Goal: Information Seeking & Learning: Find specific page/section

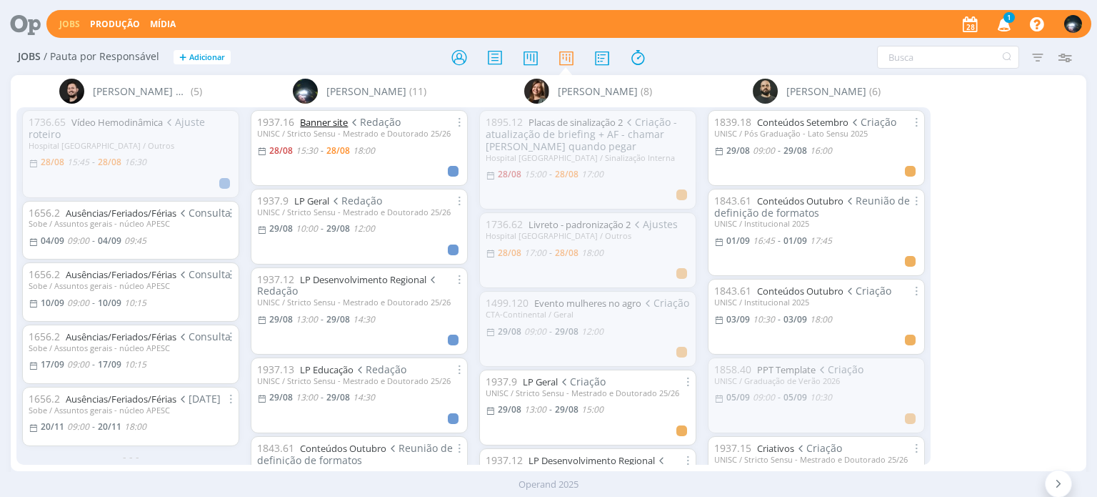
click at [310, 119] on link "Banner site" at bounding box center [324, 122] width 48 height 13
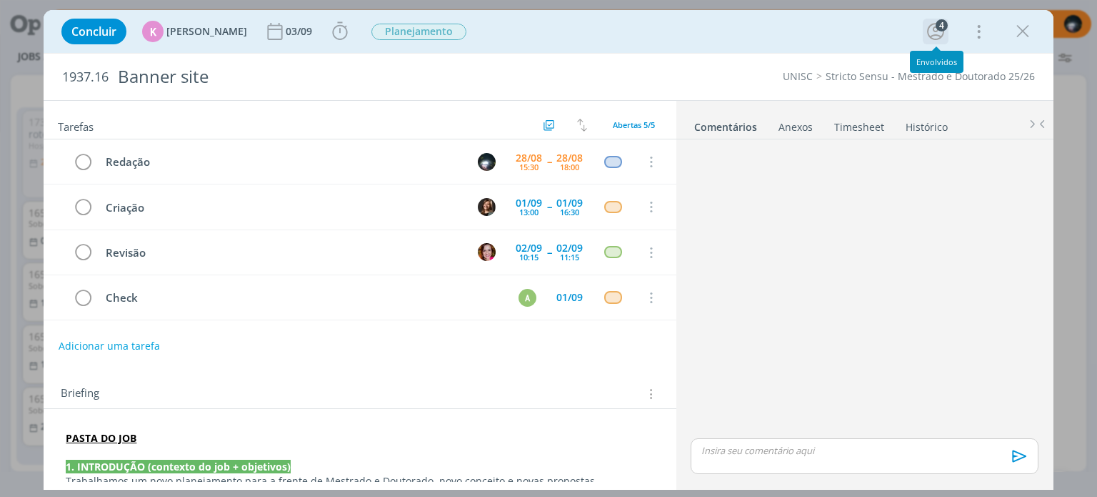
click at [943, 25] on div "4" at bounding box center [942, 25] width 12 height 12
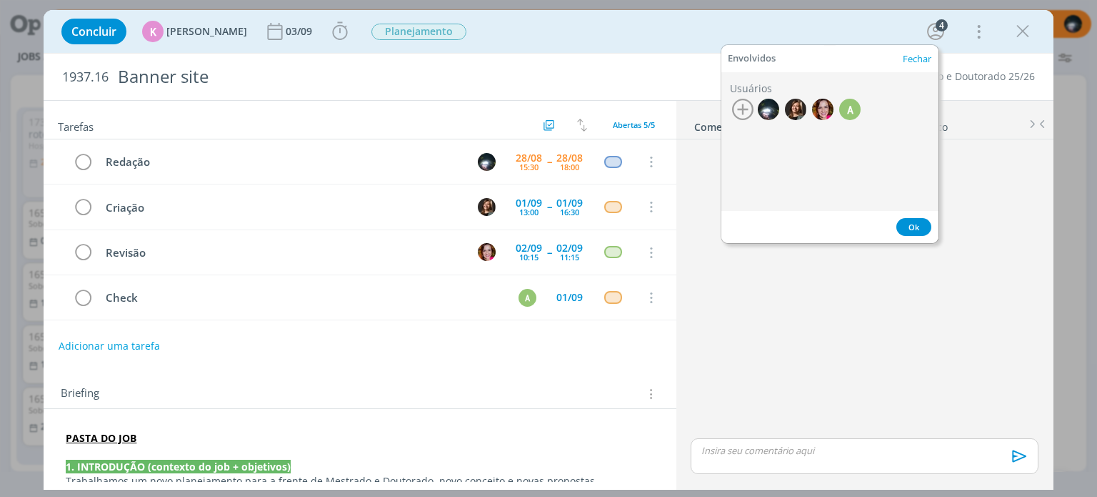
click at [860, 20] on div "Concluir K Karoline Arend 03/09 Iniciar Apontar Data * 28/08/2025 Horas * 00:00…" at bounding box center [548, 31] width 988 height 34
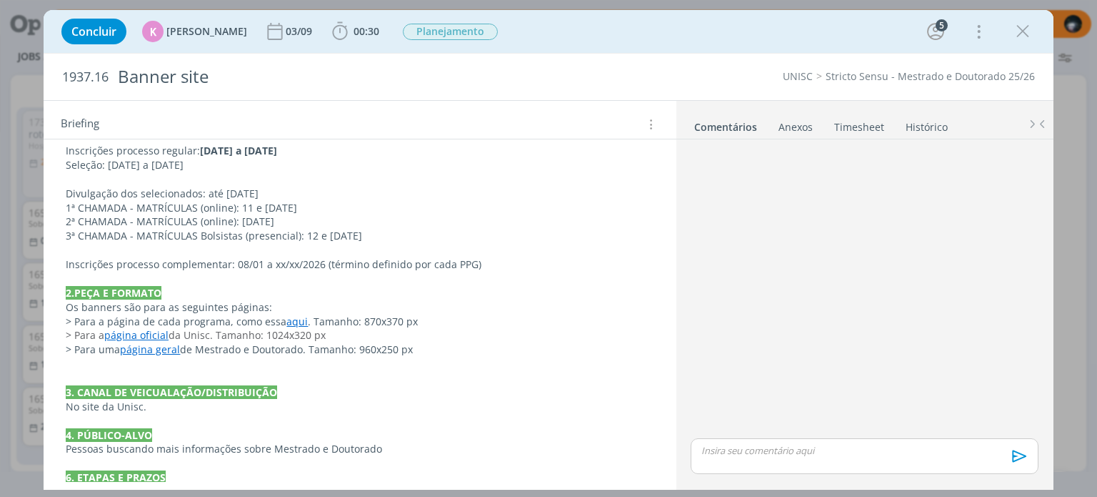
scroll to position [214, 0]
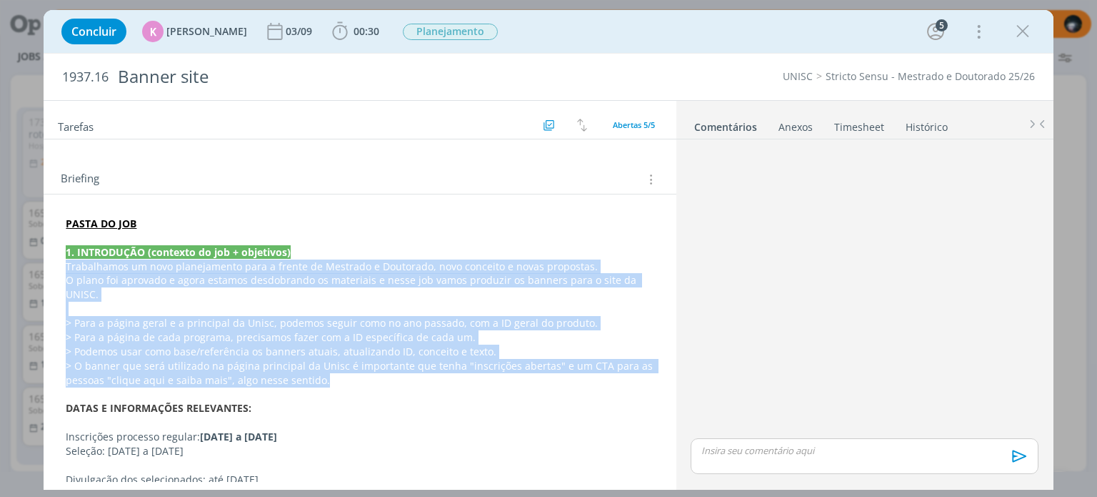
drag, startPoint x: 66, startPoint y: 266, endPoint x: 356, endPoint y: 374, distance: 309.7
copy div "Trabalhamos um novo planejamento para a frente de Mestrado e Doutorado, novo co…"
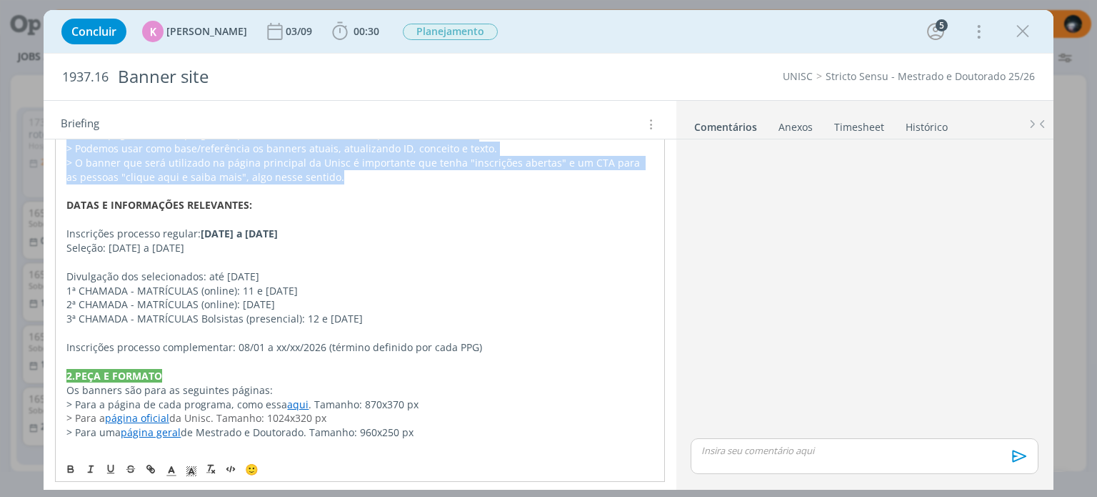
scroll to position [429, 0]
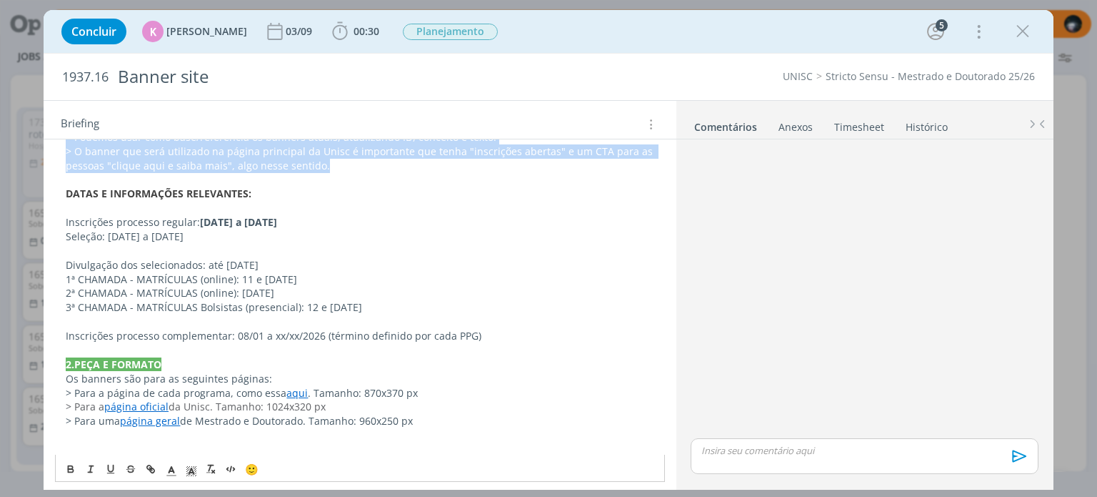
drag, startPoint x: 60, startPoint y: 379, endPoint x: 445, endPoint y: 419, distance: 387.2
click at [445, 419] on div "PASTA DO JOB 1. INTRODUÇÃO (contexto do job + objetivos) Trabalhamos um novo pl…" at bounding box center [359, 399] width 609 height 805
copy div "Os banners são para as seguintes páginas: > Para a página de cada programa, com…"
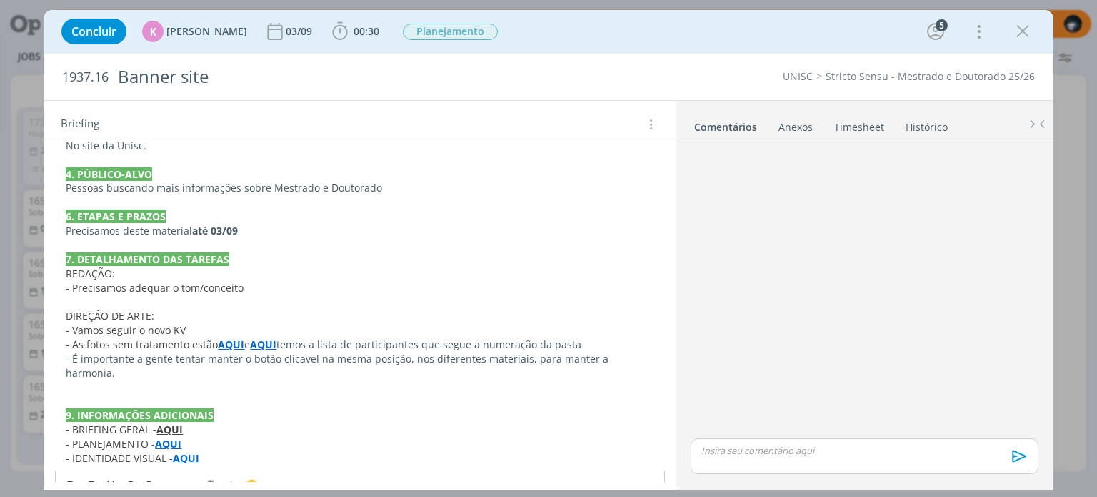
scroll to position [767, 0]
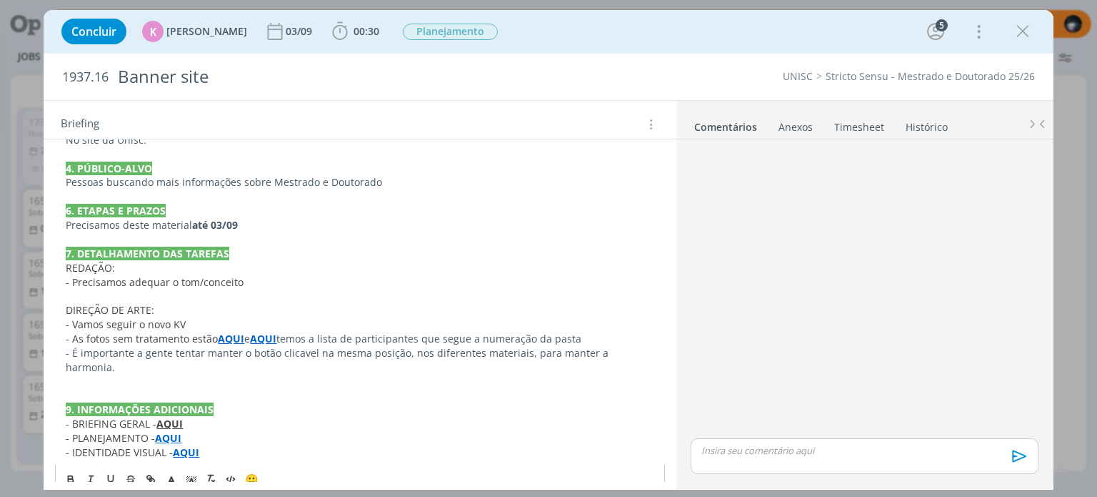
drag, startPoint x: 54, startPoint y: 268, endPoint x: 148, endPoint y: 274, distance: 93.8
click at [148, 274] on div "PASTA DO JOB 1. INTRODUÇÃO (contexto do job + objetivos) Trabalhamos um novo pl…" at bounding box center [360, 69] width 632 height 855
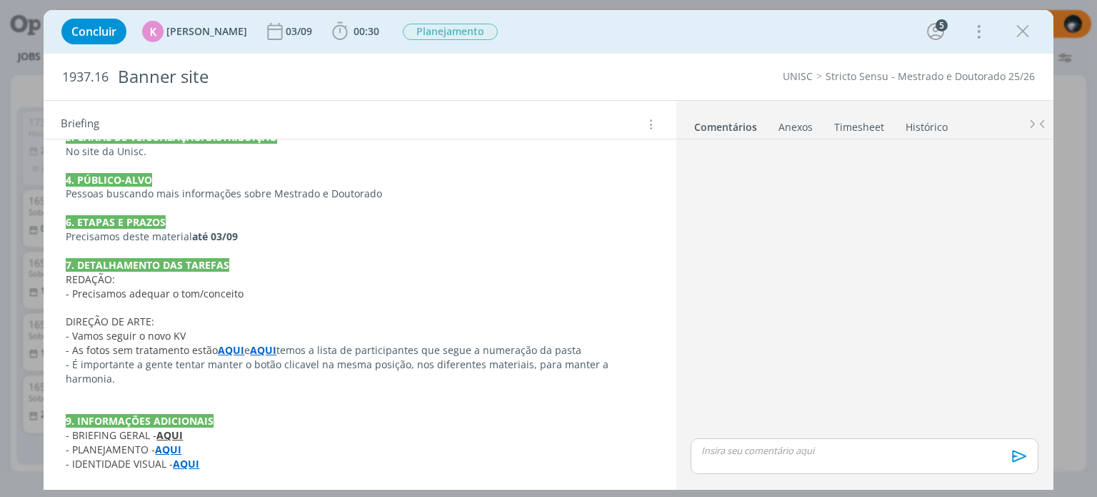
scroll to position [740, 0]
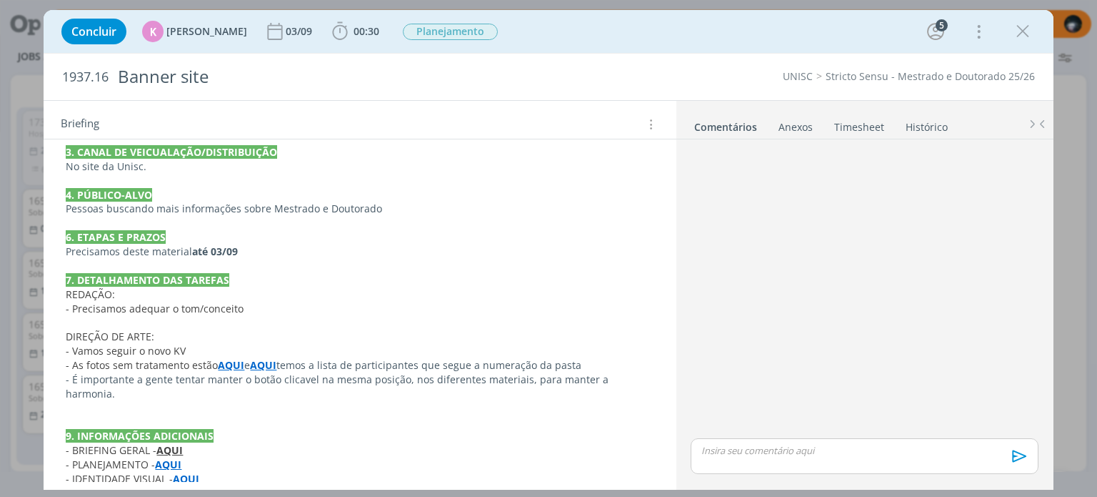
drag, startPoint x: 66, startPoint y: 292, endPoint x: 252, endPoint y: 308, distance: 186.4
click at [252, 308] on div "PASTA DO JOB 1. INTRODUÇÃO (contexto do job + objetivos) Trabalhamos um novo pl…" at bounding box center [359, 88] width 609 height 805
copy div "REDAÇÃO: - Precisamos adequar o tom/conceito"
click at [242, 325] on p "dialog" at bounding box center [360, 322] width 588 height 14
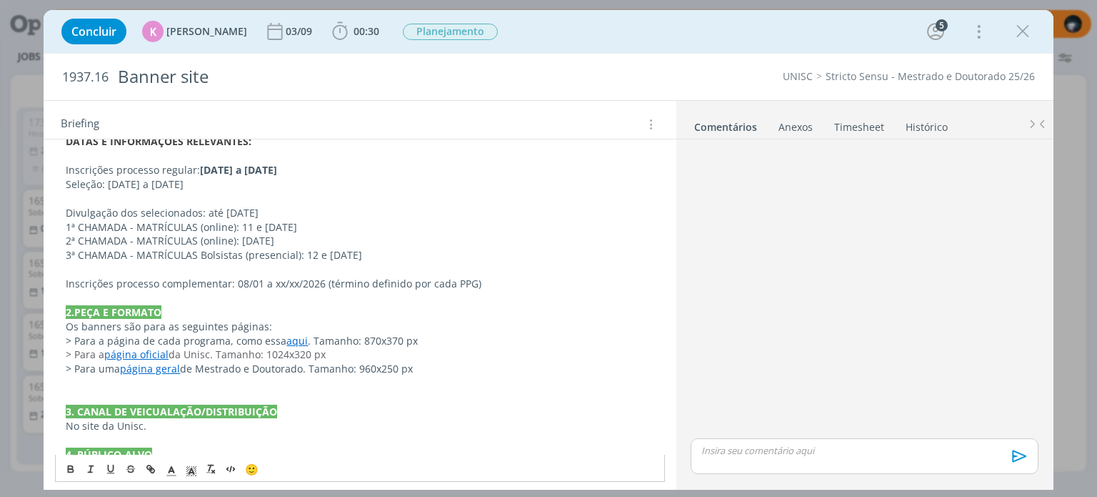
scroll to position [482, 0]
click at [291, 342] on link "aqui" at bounding box center [296, 340] width 21 height 14
click at [287, 363] on link "https://www.unisc.br/pt/cursos/todos-os-cursos/mestrado-doutorado/mestrado/mest…" at bounding box center [250, 367] width 108 height 19
click at [383, 302] on p "dialog" at bounding box center [360, 297] width 588 height 14
click at [122, 350] on link "página oficial" at bounding box center [136, 354] width 64 height 14
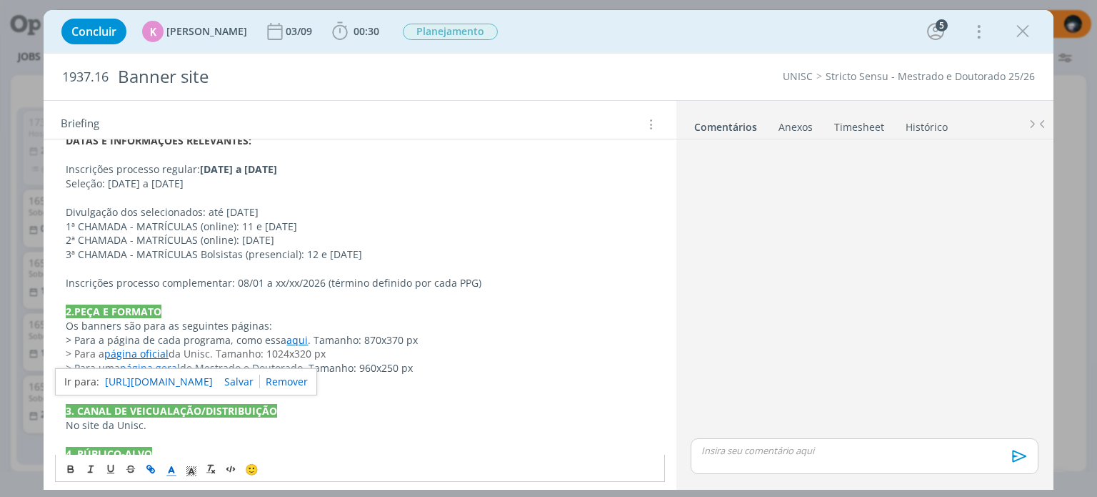
click at [137, 376] on link "https://www.unisc.br/pt/" at bounding box center [159, 381] width 108 height 19
click at [342, 305] on p "2.PEÇA E FORMATO" at bounding box center [360, 311] width 588 height 14
click at [158, 368] on link "página geral" at bounding box center [150, 368] width 60 height 14
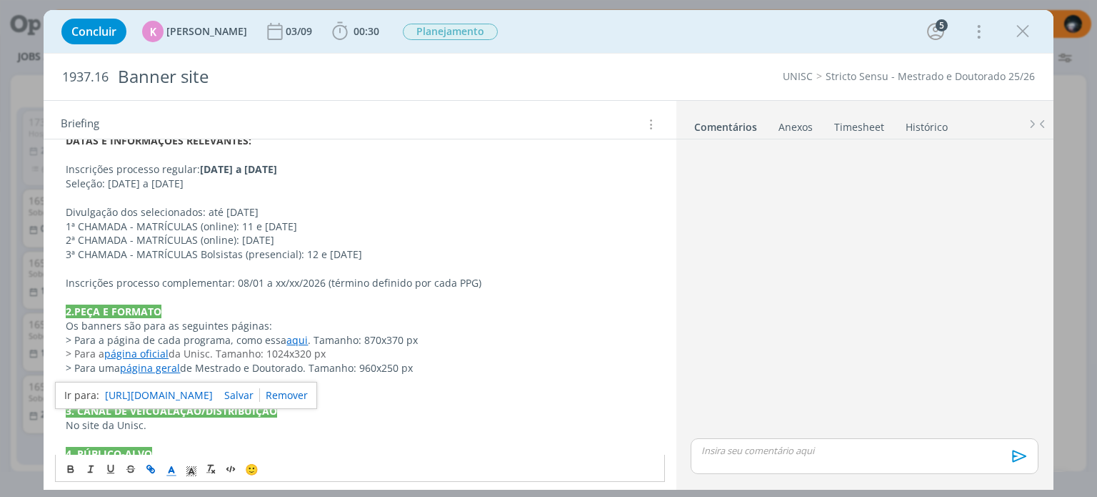
click at [172, 392] on link "https://www.unisc.br/pg/stricto-sensu.html" at bounding box center [159, 395] width 108 height 19
click at [514, 328] on p "Os banners são para as seguintes páginas:" at bounding box center [360, 326] width 588 height 14
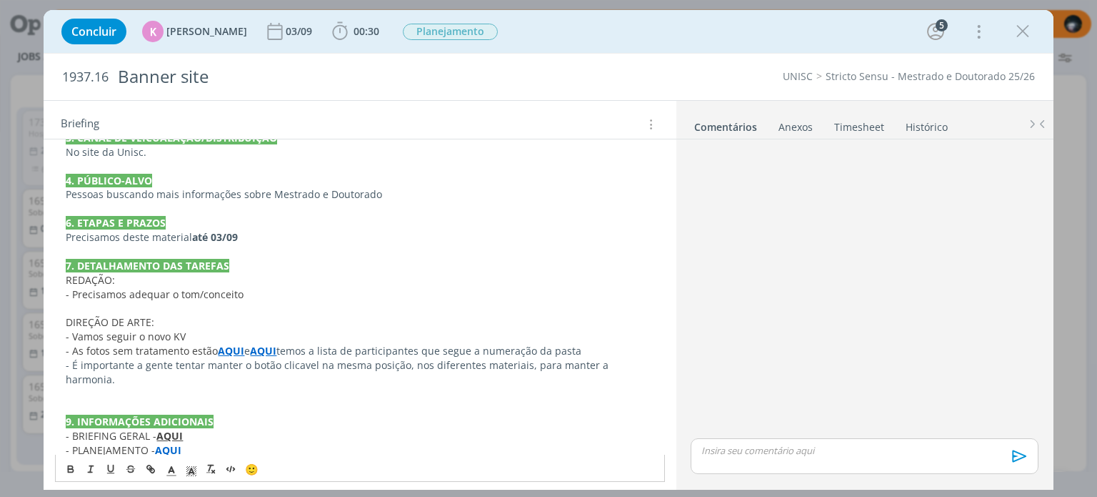
scroll to position [767, 0]
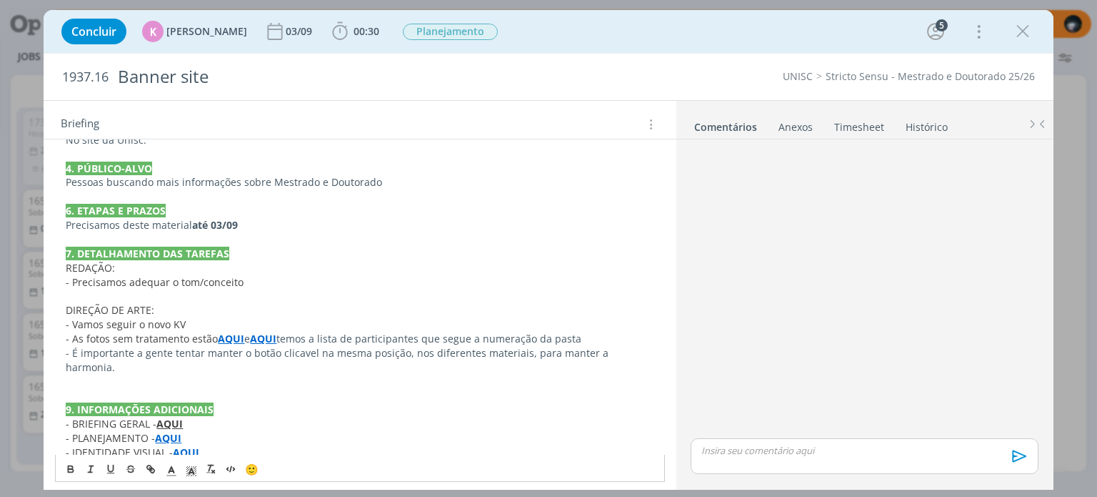
click at [191, 445] on strong "AQUI" at bounding box center [186, 452] width 26 height 14
click at [211, 410] on link "https://sobeae.sharepoint.com/:f:/s/SOBEAE/Emmdzcyui4JFqz4VvD9wjr0BG6WlPhxnShIP…" at bounding box center [159, 411] width 108 height 19
